Goal: Transaction & Acquisition: Obtain resource

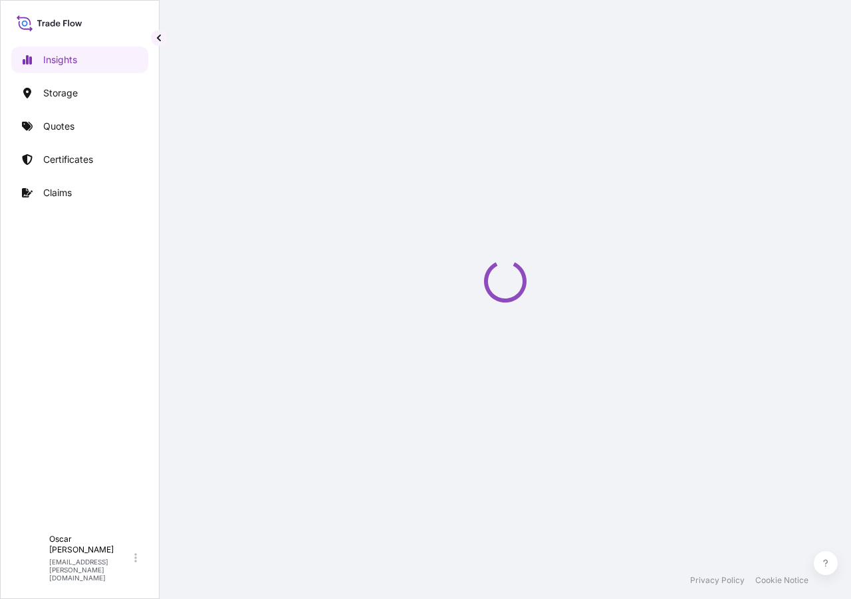
select select "2025"
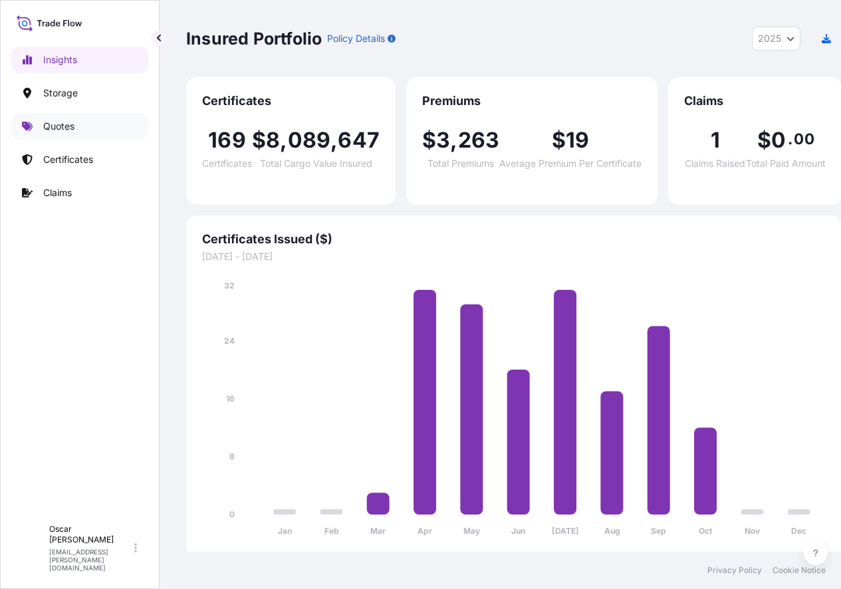
click at [78, 127] on link "Quotes" at bounding box center [79, 126] width 137 height 27
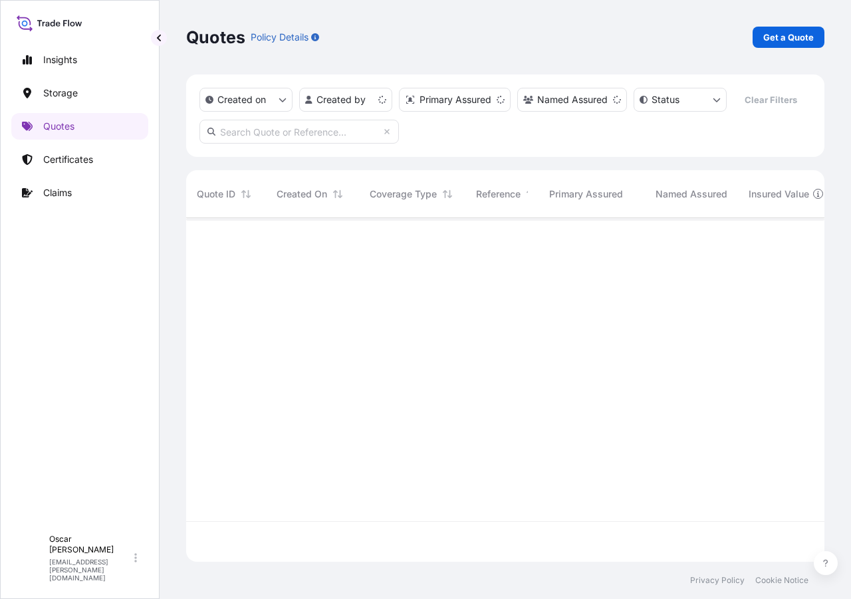
scroll to position [341, 628]
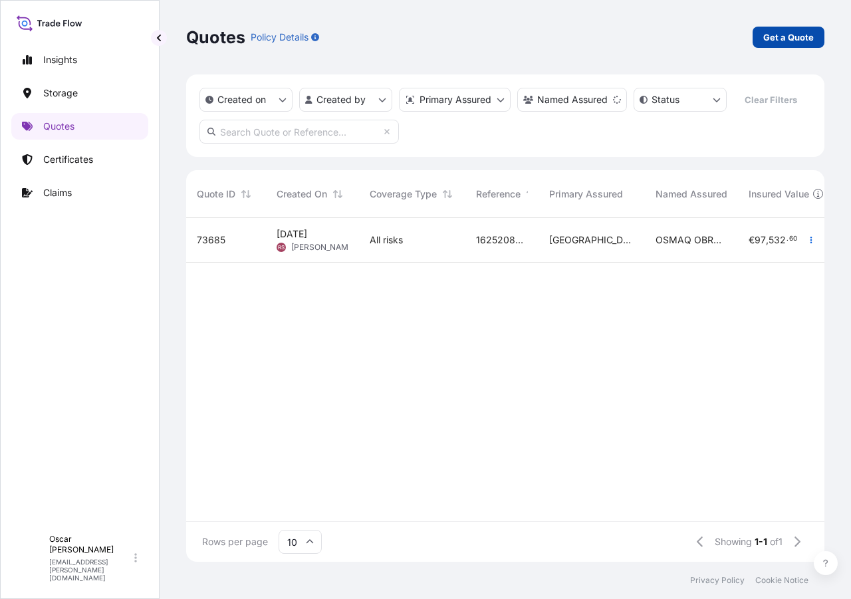
click at [765, 41] on p "Get a Quote" at bounding box center [788, 37] width 51 height 13
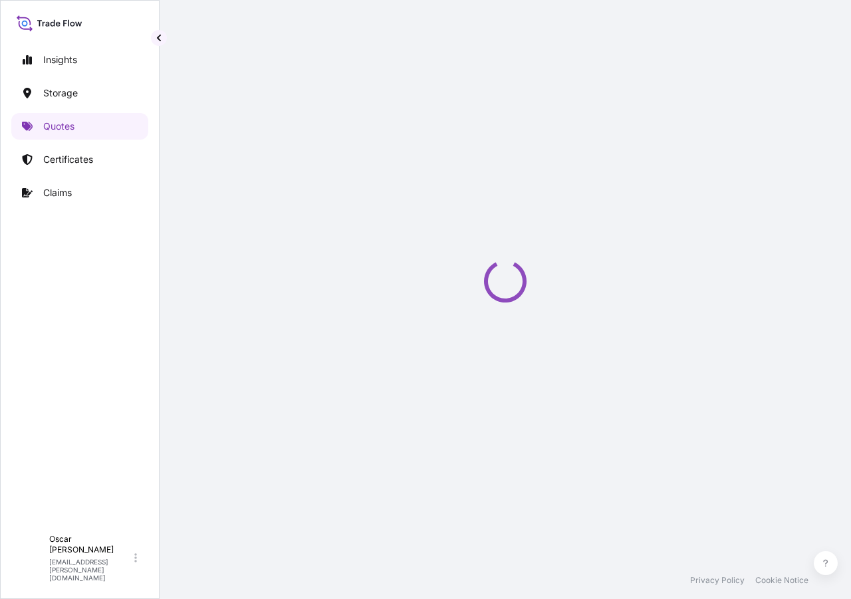
select select "Water"
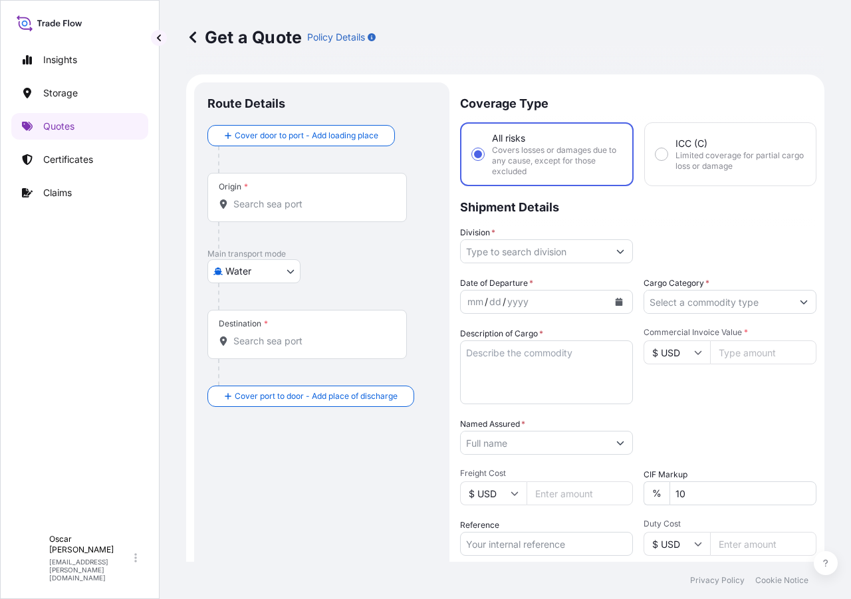
scroll to position [21, 0]
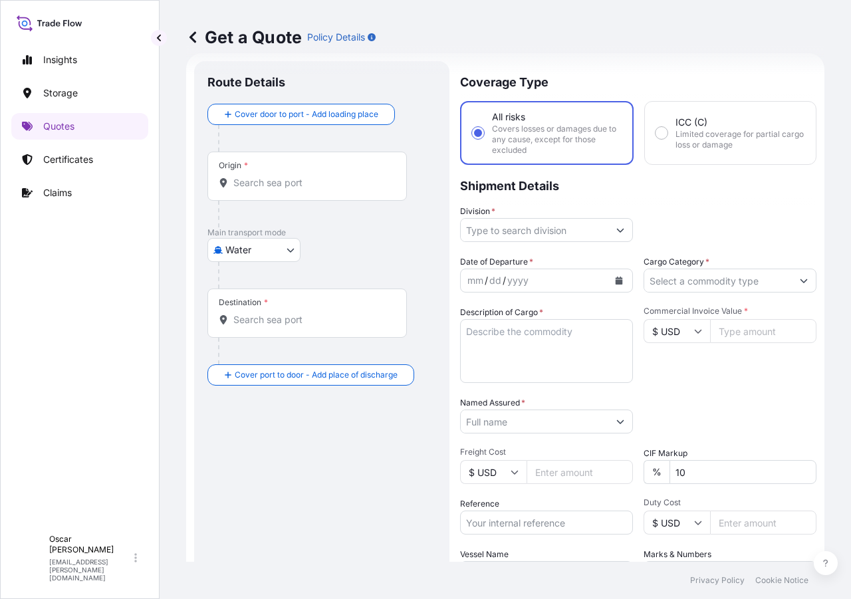
click at [287, 178] on input "Origin *" at bounding box center [311, 182] width 157 height 13
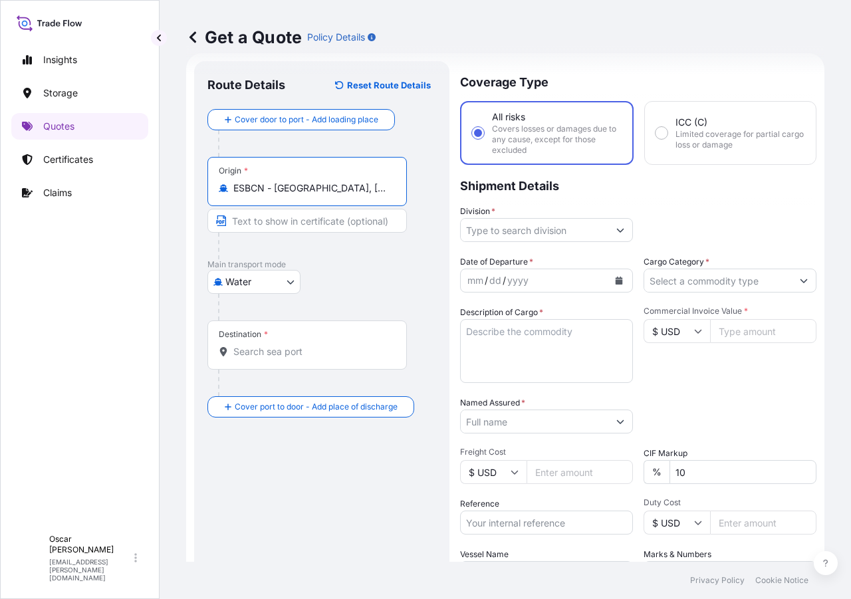
type input "ESBCN - [GEOGRAPHIC_DATA], [GEOGRAPHIC_DATA]"
click at [290, 337] on div "Destination *" at bounding box center [306, 344] width 199 height 49
click at [290, 345] on input "Destination *" at bounding box center [311, 351] width 157 height 13
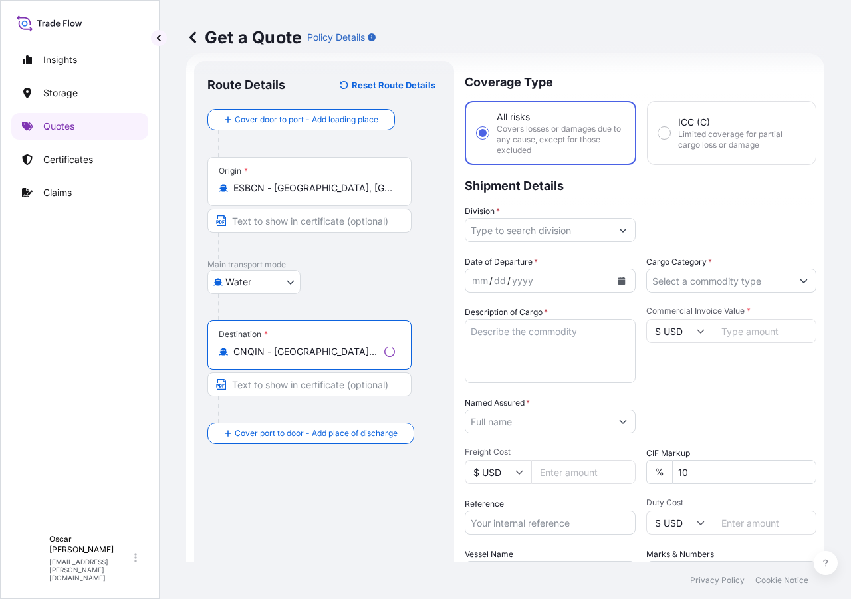
type input "CNQIN - [GEOGRAPHIC_DATA], [GEOGRAPHIC_DATA]"
click at [555, 235] on input "Division *" at bounding box center [538, 230] width 146 height 24
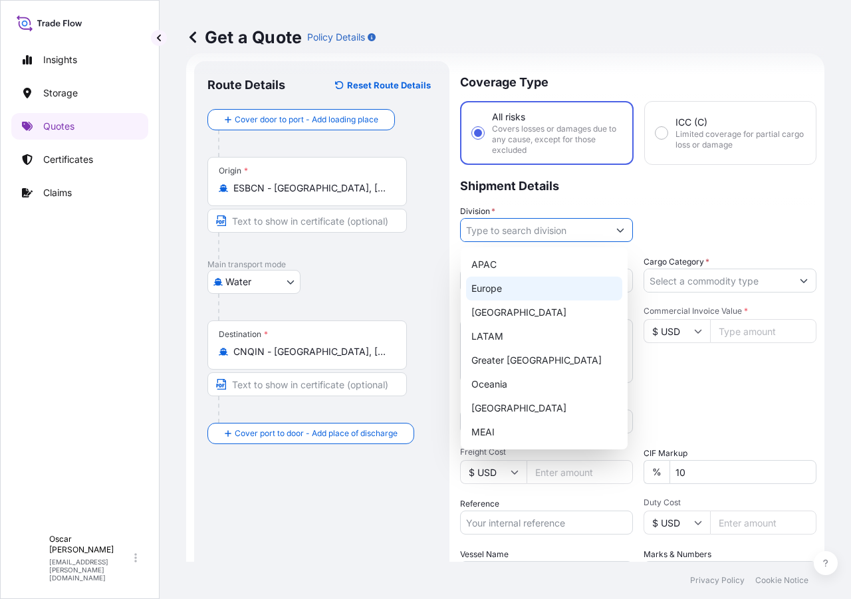
click at [501, 292] on div "Europe" at bounding box center [544, 289] width 156 height 24
type input "Europe"
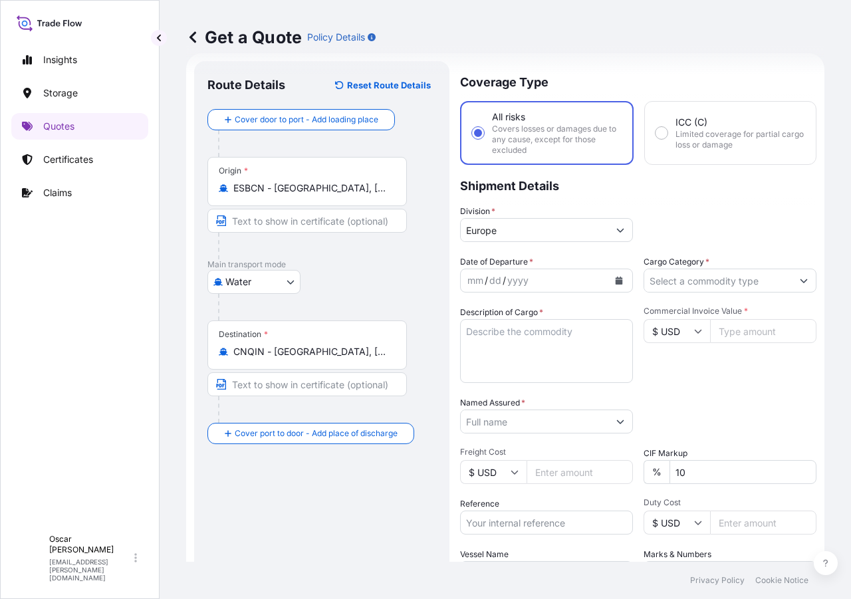
click at [662, 207] on div "Division * [GEOGRAPHIC_DATA]" at bounding box center [638, 223] width 356 height 37
click at [613, 274] on button "Calendar" at bounding box center [618, 280] width 21 height 21
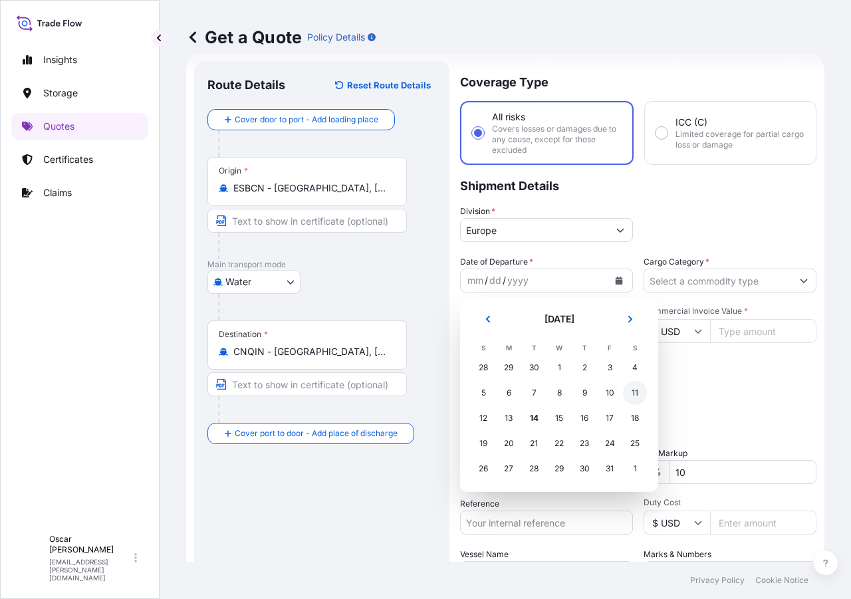
click at [634, 400] on div "11" at bounding box center [635, 393] width 24 height 24
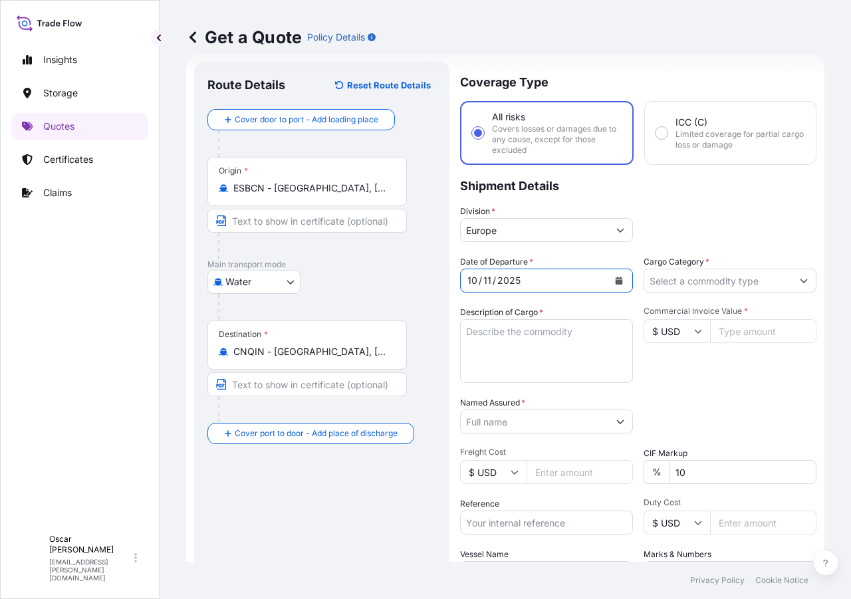
click at [683, 281] on input "Cargo Category *" at bounding box center [718, 281] width 148 height 24
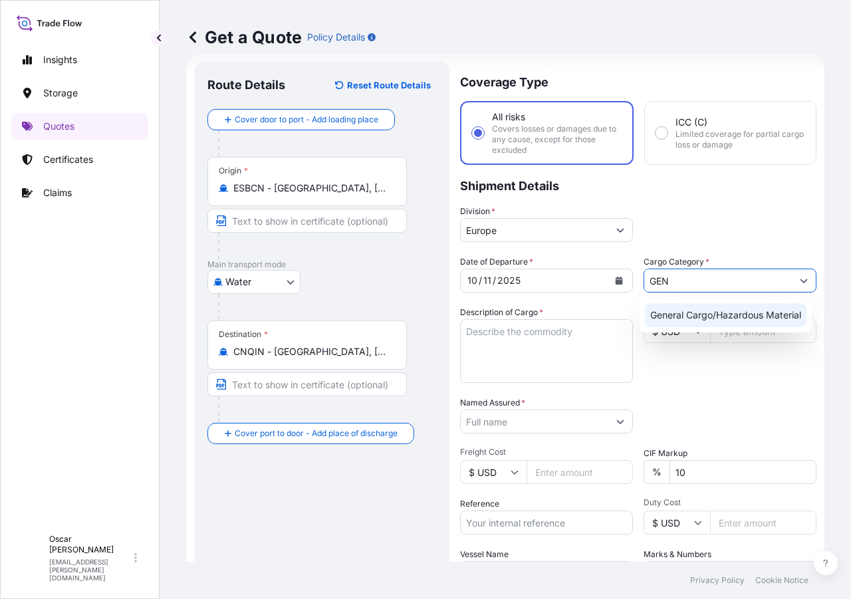
click at [658, 314] on div "General Cargo/Hazardous Material" at bounding box center [726, 315] width 162 height 24
type input "General Cargo/Hazardous Material"
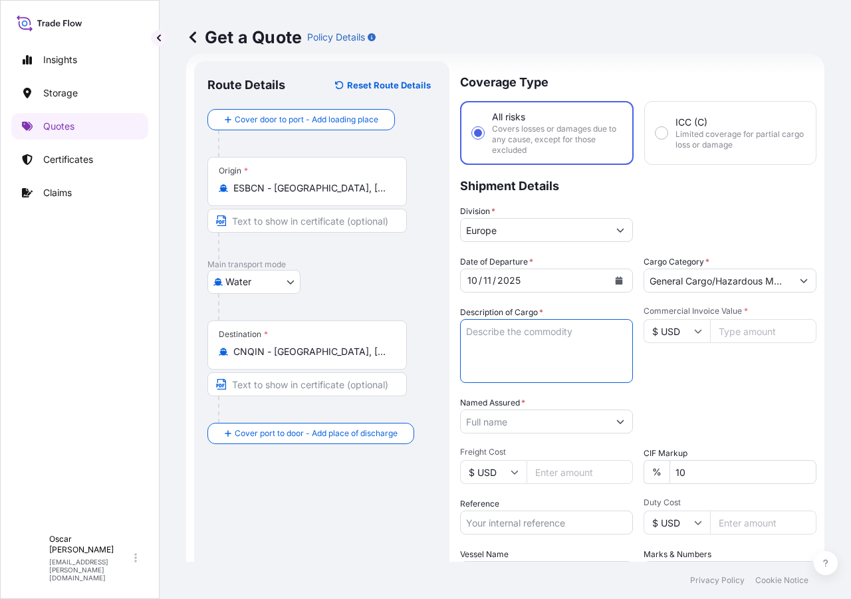
click at [554, 338] on textarea "Description of Cargo *" at bounding box center [546, 351] width 173 height 64
click at [500, 336] on textarea "Description of Cargo *" at bounding box center [546, 351] width 173 height 64
paste textarea "1x40 GROSS: 25.497,5 KGS DRYU4231171 NET: 23.625 KGS 35 PACKAGES LEATHER AUXILI…"
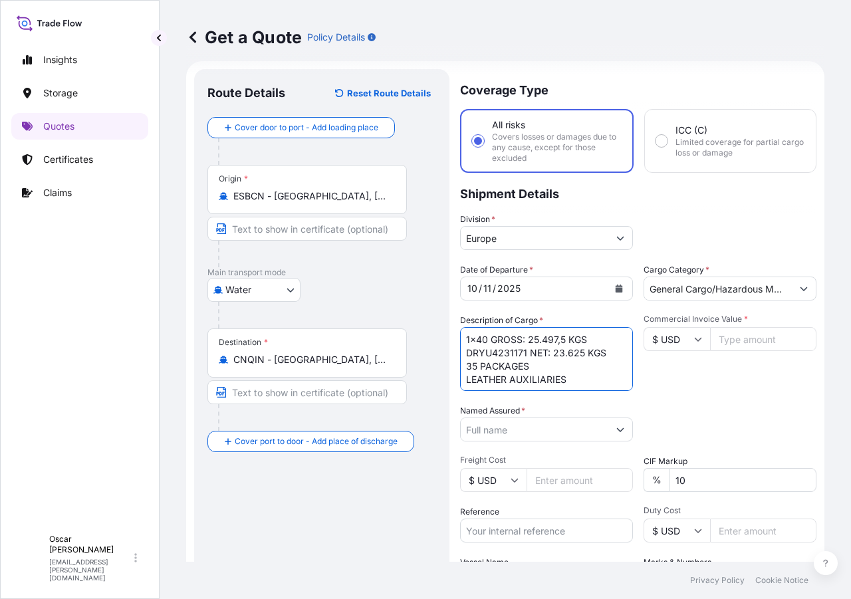
scroll to position [0, 0]
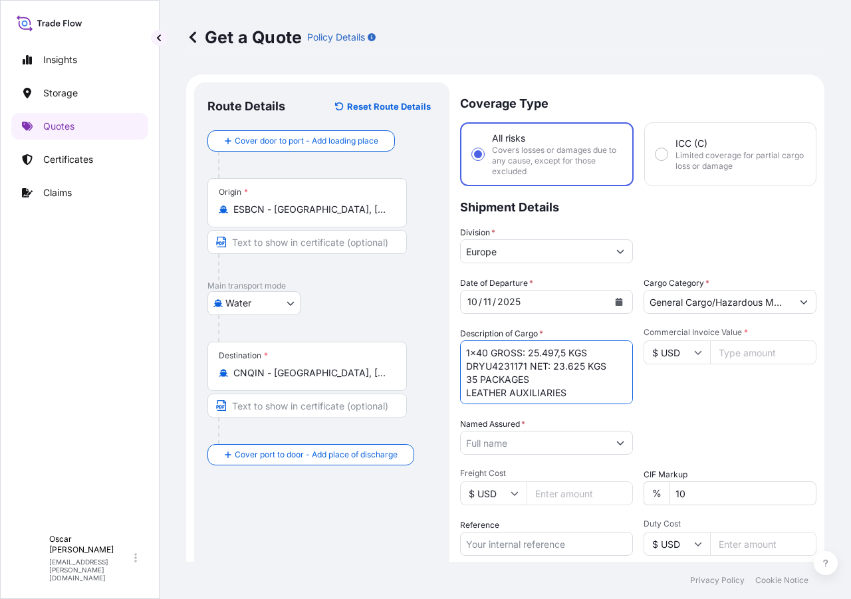
drag, startPoint x: 493, startPoint y: 353, endPoint x: 619, endPoint y: 356, distance: 125.7
click at [619, 356] on textarea "1x40 GROSS: 25.497,5 KGS DRYU4231171 NET: 23.625 KGS 35 PACKAGES LEATHER AUXILI…" at bounding box center [546, 372] width 173 height 64
click at [574, 397] on textarea "1x40 DRYU4231171 NET: 23.625 KGS 35 PACKAGES LEATHER AUXILIARIES" at bounding box center [546, 372] width 173 height 64
paste textarea "GROSS: 25.497,5 KGS"
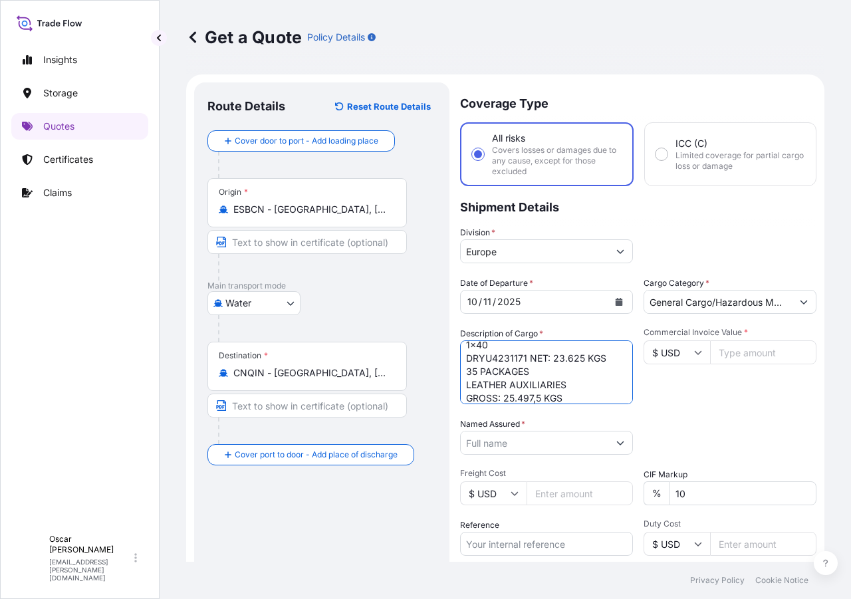
drag, startPoint x: 530, startPoint y: 362, endPoint x: 612, endPoint y: 363, distance: 81.8
click at [612, 363] on textarea "1x40 DRYU4231171 NET: 23.625 KGS 35 PACKAGES LEATHER AUXILIARIES GROSS: 25.497,…" at bounding box center [546, 372] width 173 height 64
click at [574, 395] on textarea "1x40 DRYU4231171 35 PACKAGES LEATHER AUXILIARIES GROSS: 25.497,5 KGS" at bounding box center [546, 372] width 173 height 64
paste textarea "NET: 23.625 KGS"
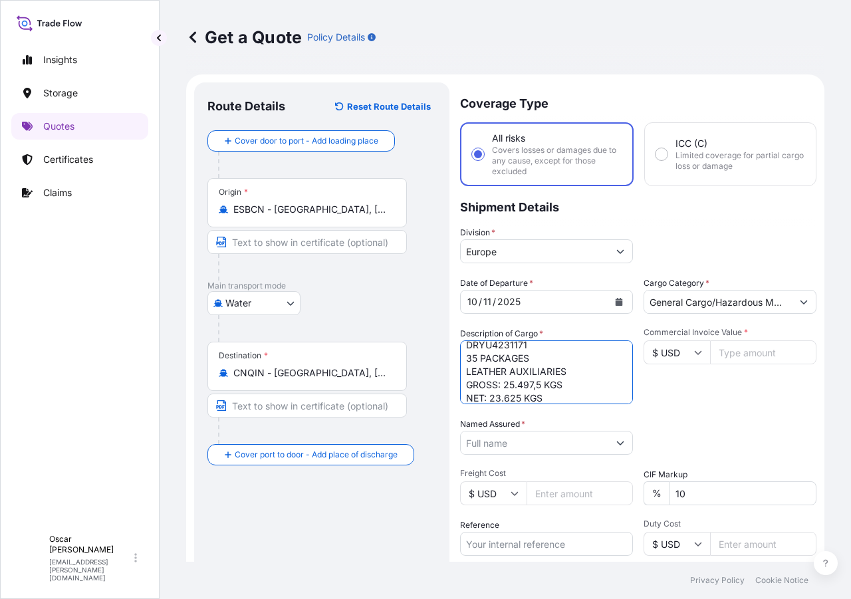
type textarea "1x40 DRYU4231171 35 PACKAGES LEATHER AUXILIARIES GROSS: 25.497,5 KGS NET: 23.62…"
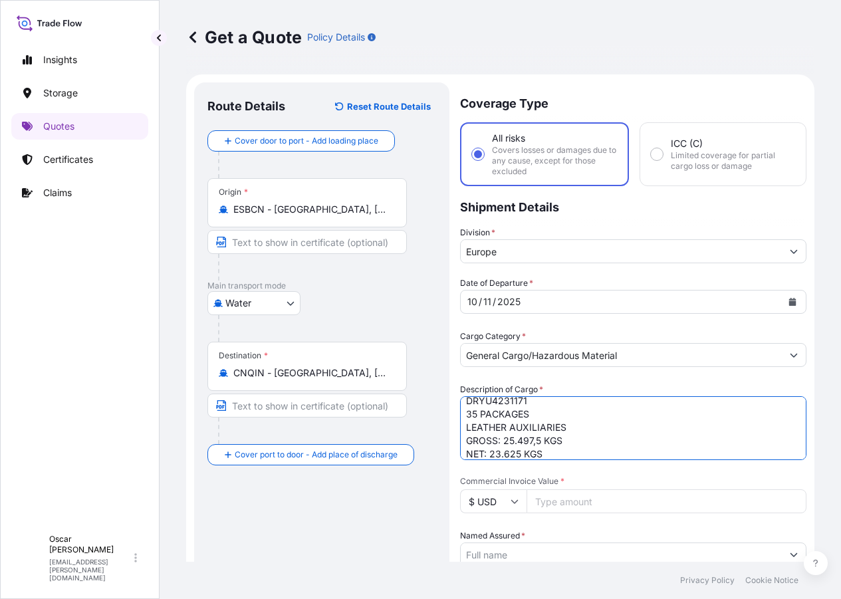
click at [521, 543] on input "Named Assured *" at bounding box center [621, 555] width 321 height 24
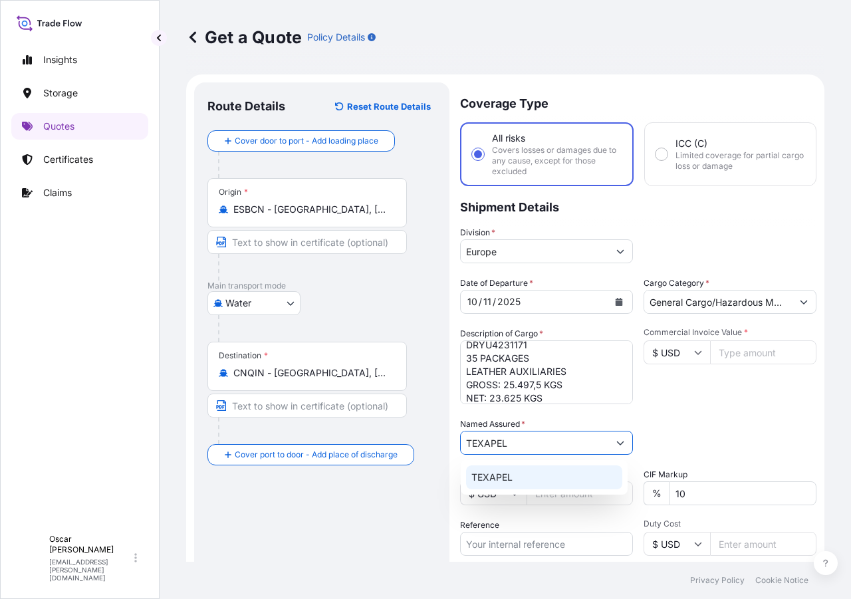
click at [493, 484] on div "TEXAPEL" at bounding box center [544, 477] width 156 height 24
type input "TEXAPEL"
click at [517, 536] on input "Reference" at bounding box center [546, 544] width 173 height 24
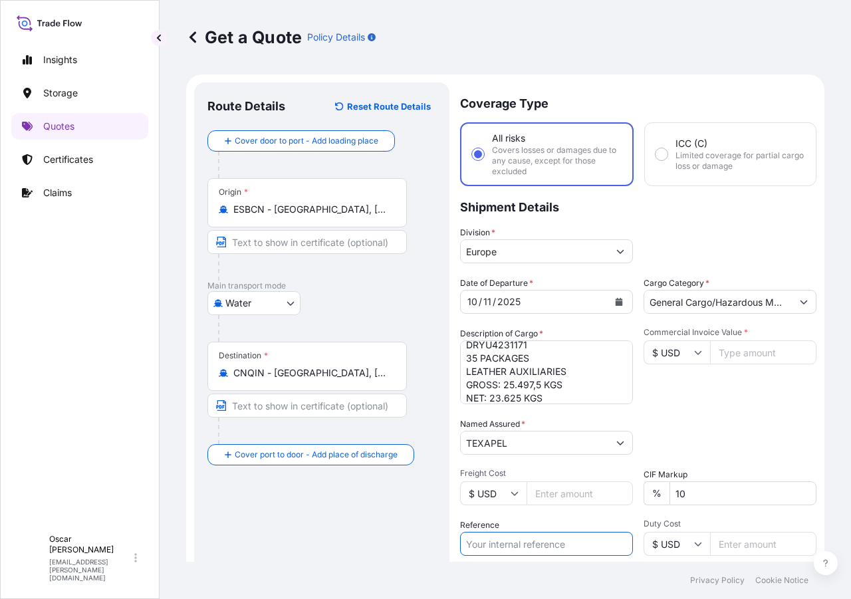
paste input "1625208893"
type input "1625208893"
click at [685, 427] on div "Packing Category Type to search a container mode Please select a primary mode o…" at bounding box center [730, 436] width 173 height 37
click at [669, 343] on input "$ USD" at bounding box center [677, 352] width 66 height 24
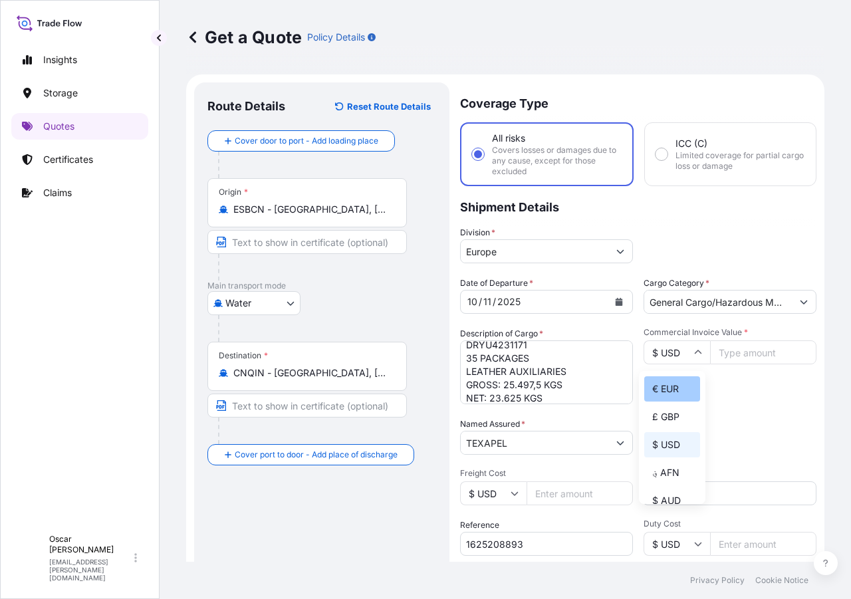
click at [676, 387] on div "€ EUR" at bounding box center [672, 388] width 56 height 25
type input "€ EUR"
click at [727, 362] on input "Commercial Invoice Value *" at bounding box center [763, 352] width 106 height 24
click at [727, 351] on input "374800" at bounding box center [763, 352] width 106 height 24
type input "37800"
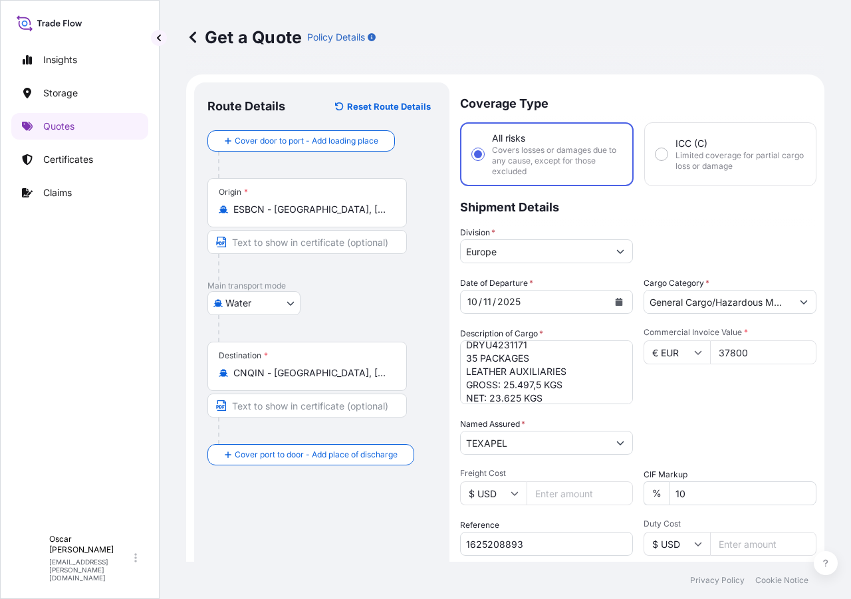
click at [727, 376] on div "Commercial Invoice Value * € EUR 37800" at bounding box center [730, 365] width 173 height 77
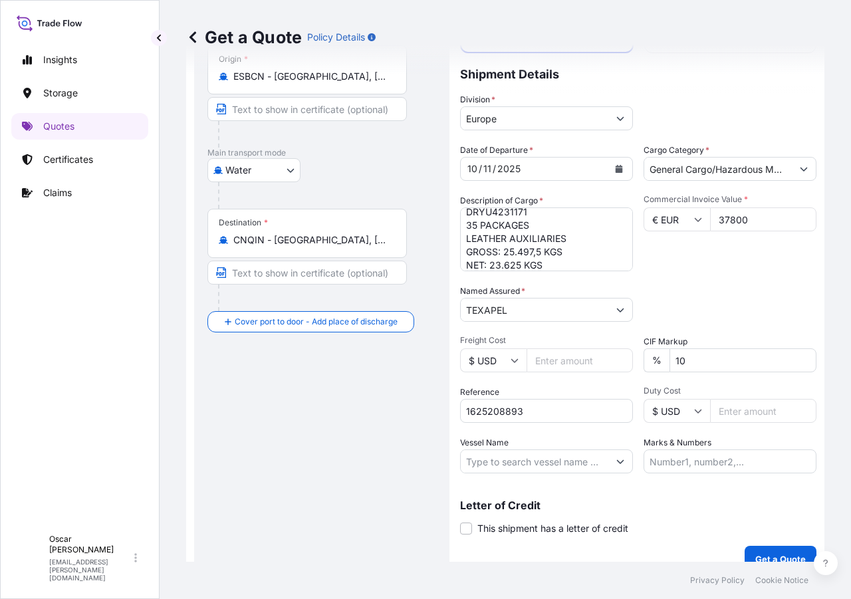
scroll to position [152, 0]
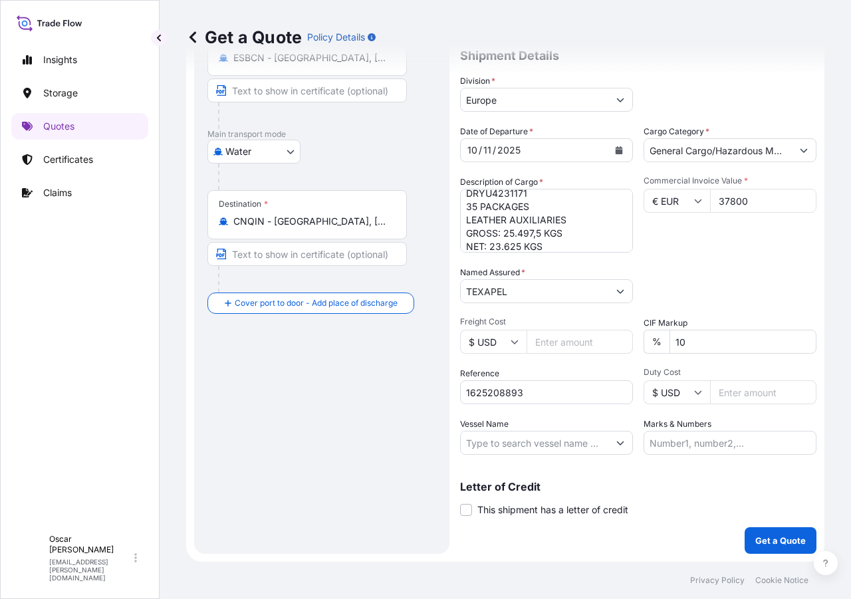
click at [761, 533] on button "Get a Quote" at bounding box center [781, 540] width 72 height 27
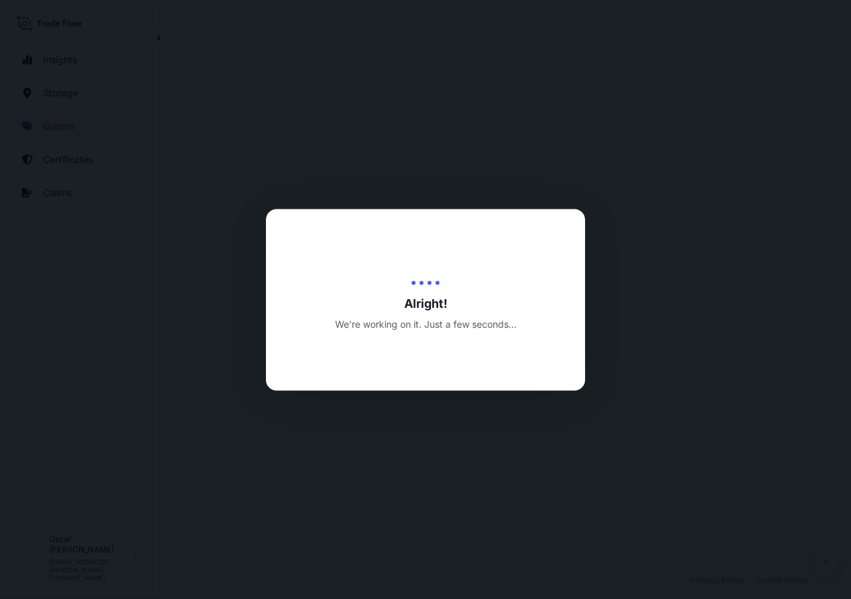
select select "Water"
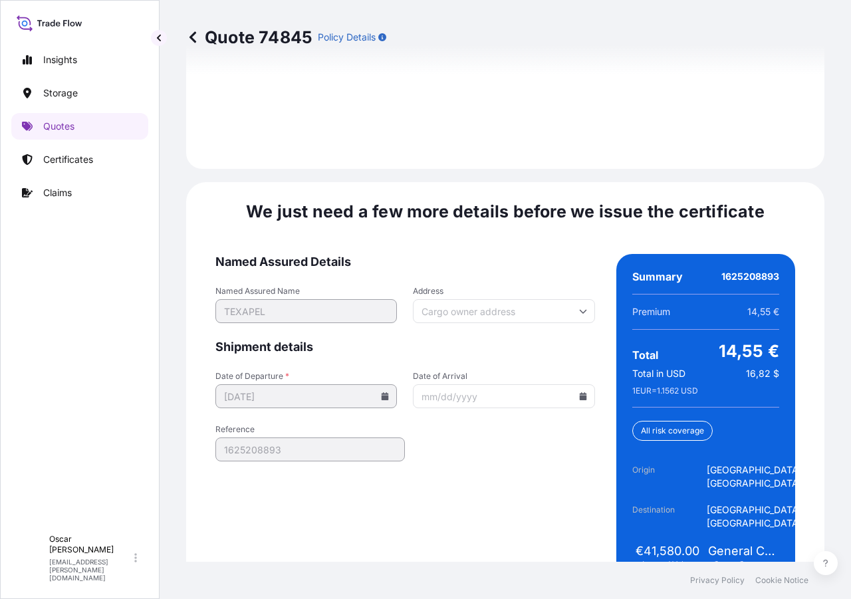
scroll to position [2006, 0]
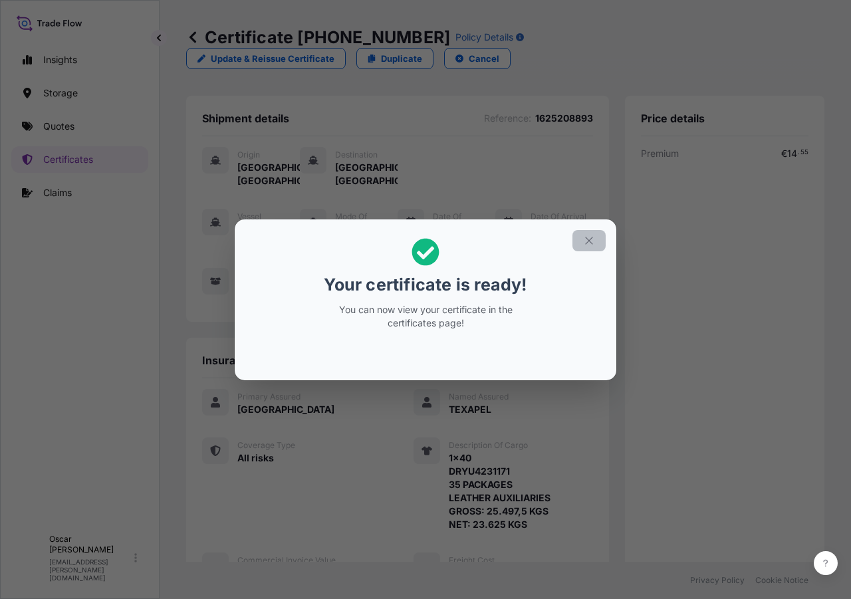
click at [587, 240] on icon "button" at bounding box center [589, 241] width 12 height 12
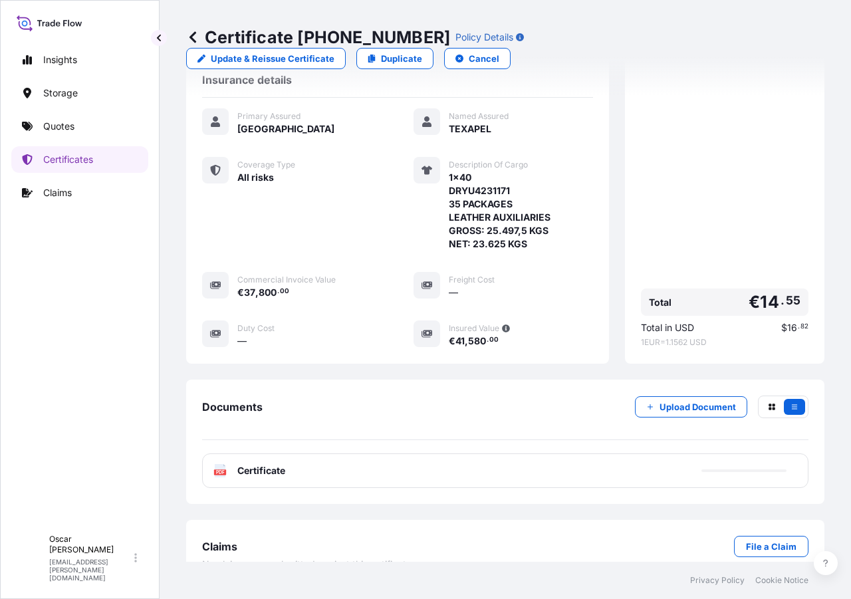
scroll to position [285, 0]
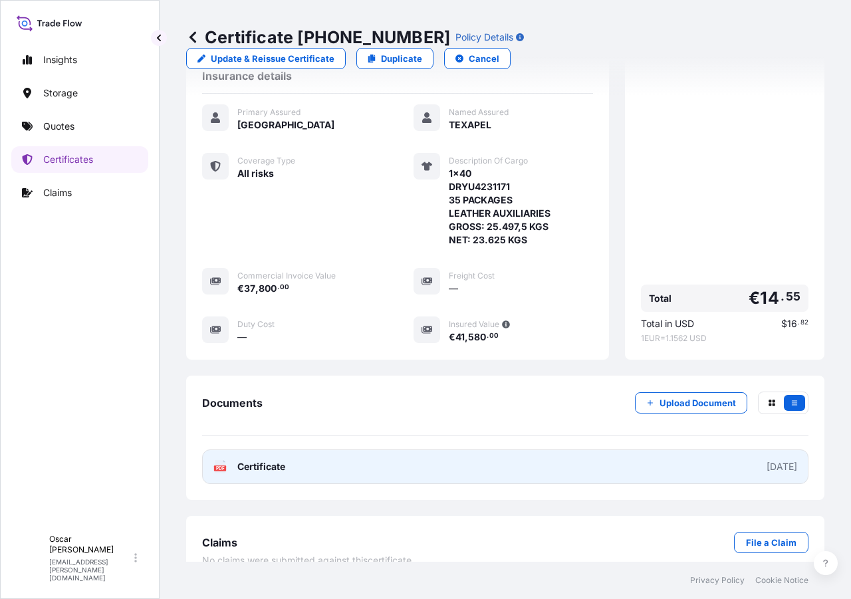
click at [364, 449] on link "PDF Certificate [DATE]" at bounding box center [505, 466] width 606 height 35
